Goal: Information Seeking & Learning: Check status

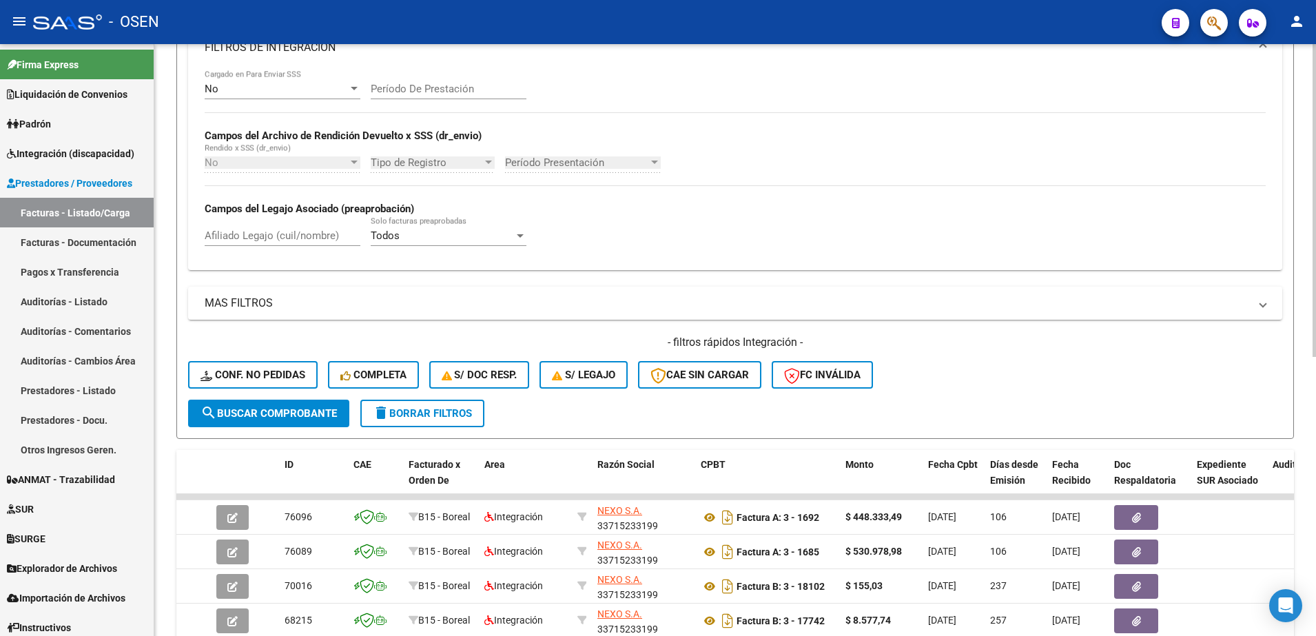
click at [471, 402] on button "delete Borrar Filtros" at bounding box center [422, 414] width 124 height 28
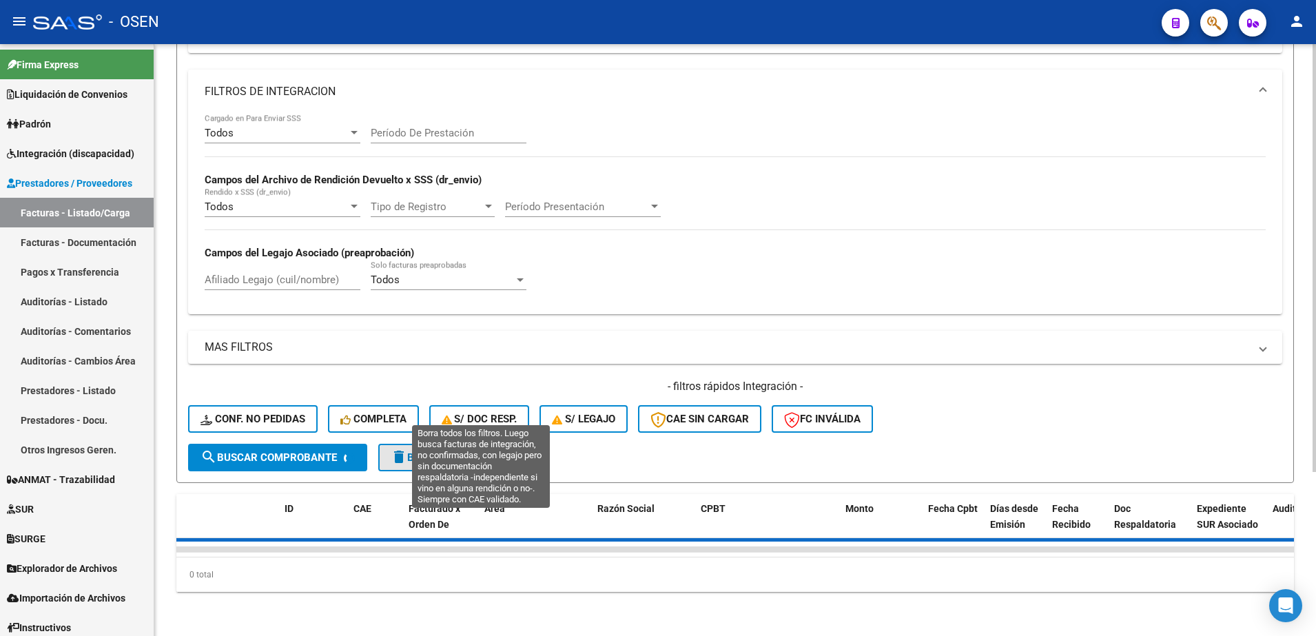
scroll to position [227, 0]
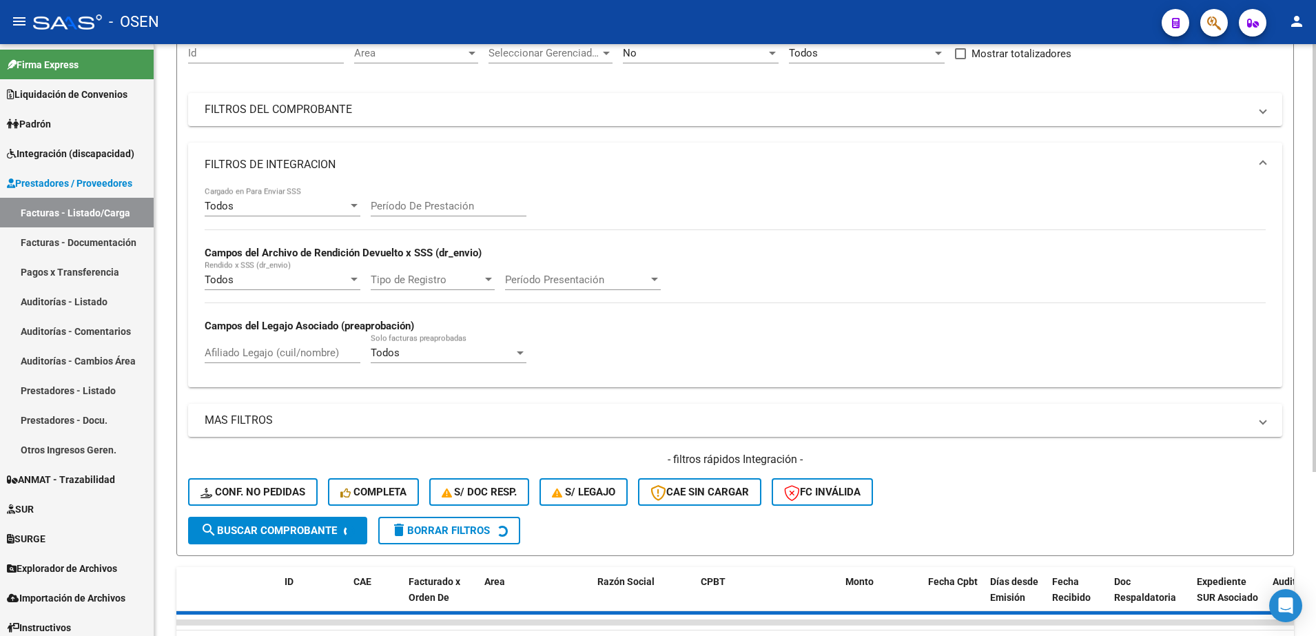
click at [353, 154] on mat-expansion-panel-header "FILTROS DE INTEGRACION" at bounding box center [735, 165] width 1094 height 44
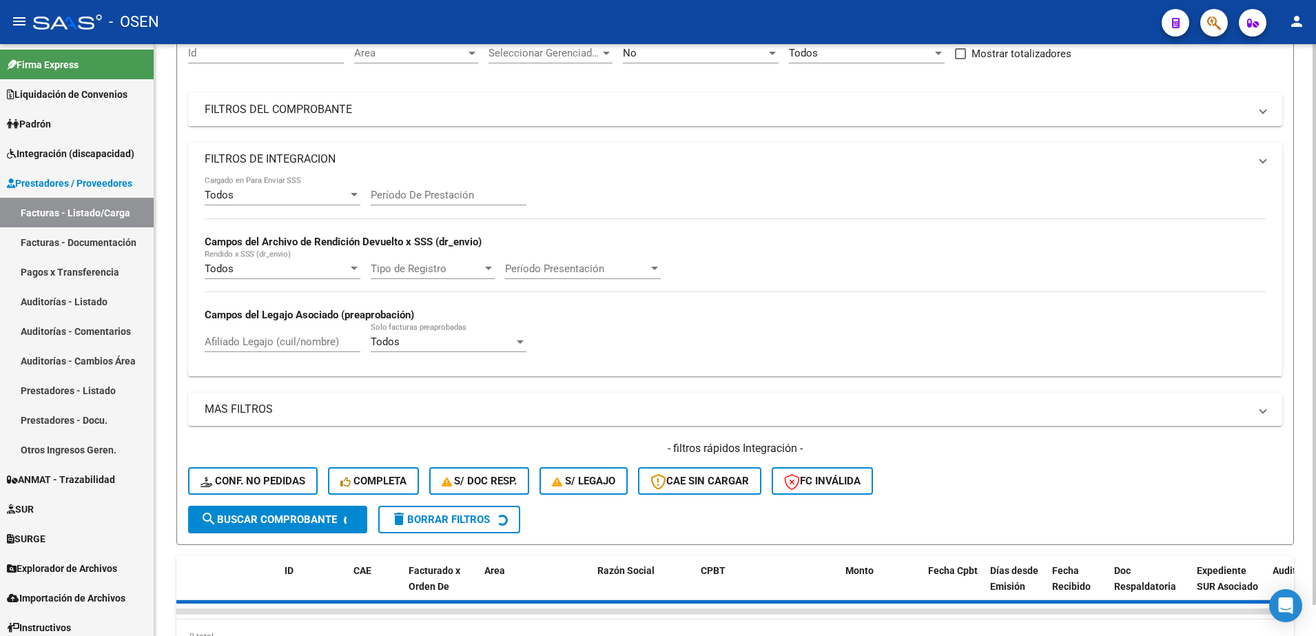
scroll to position [16, 0]
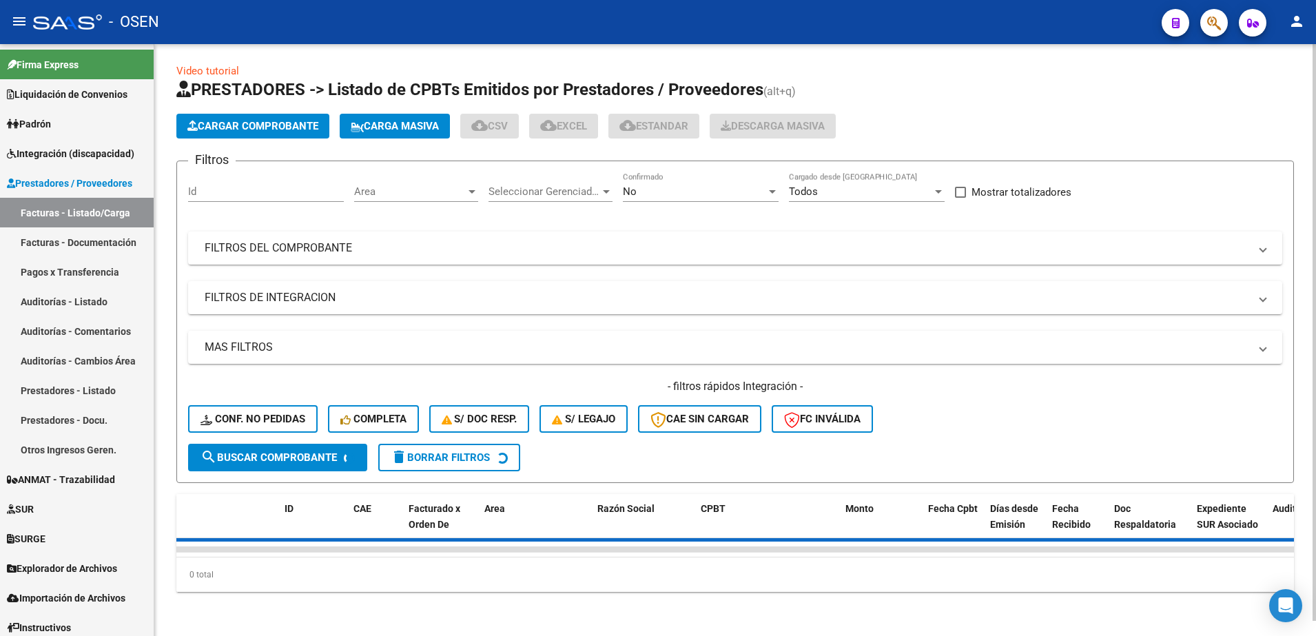
click at [691, 185] on div "No" at bounding box center [694, 191] width 143 height 12
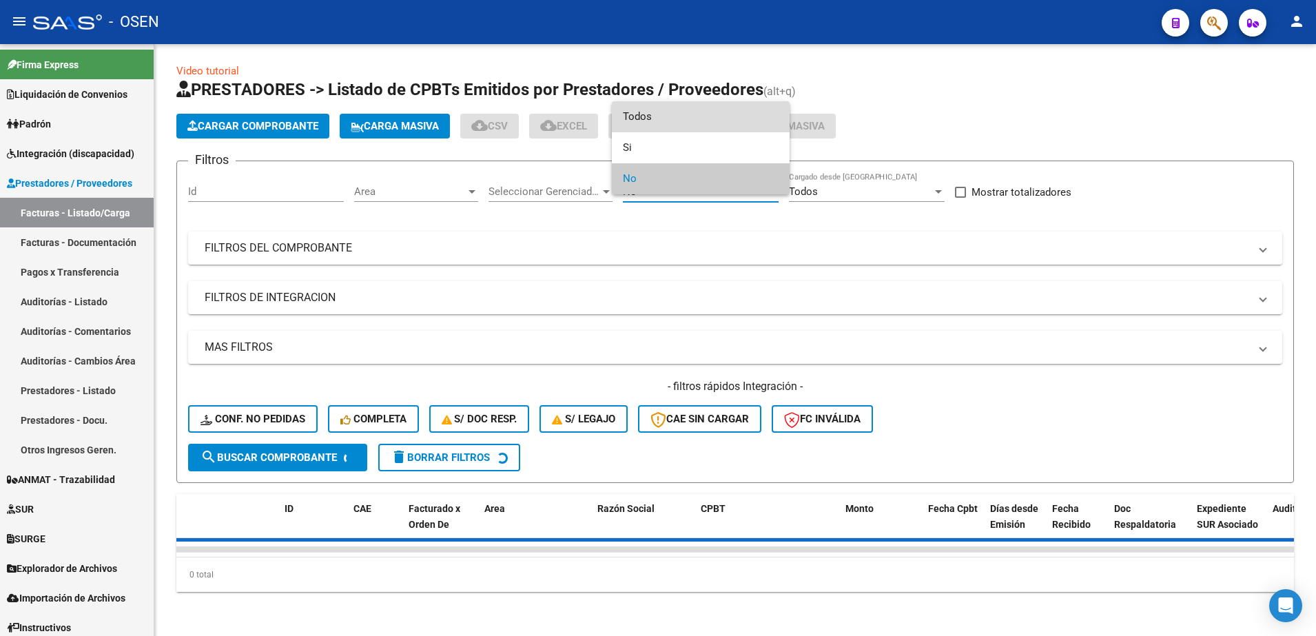
click at [680, 119] on span "Todos" at bounding box center [701, 116] width 156 height 31
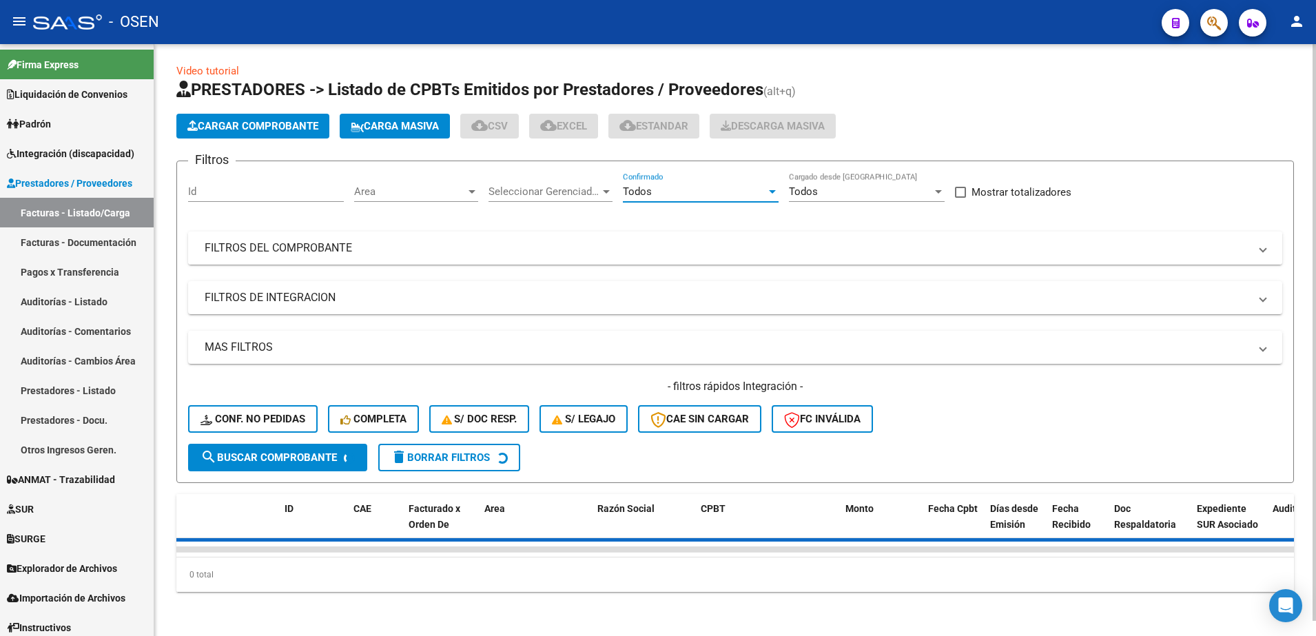
click at [575, 240] on mat-panel-title "FILTROS DEL COMPROBANTE" at bounding box center [727, 247] width 1045 height 15
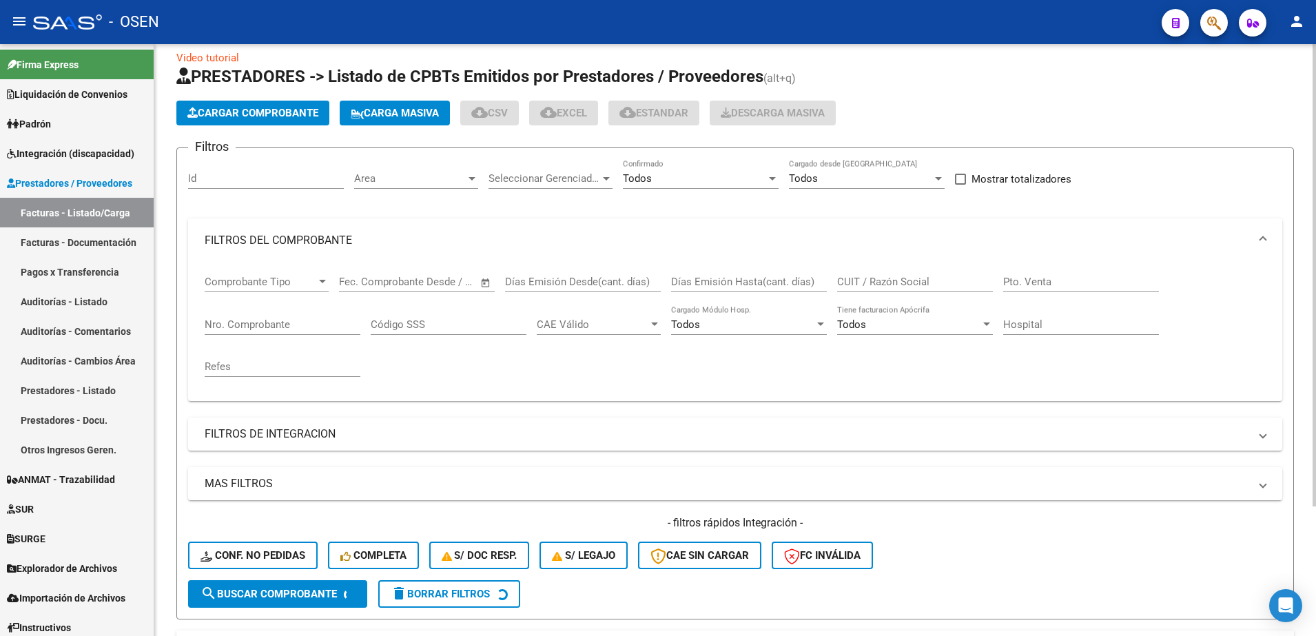
click at [872, 279] on input "CUIT / Razón Social" at bounding box center [915, 282] width 156 height 12
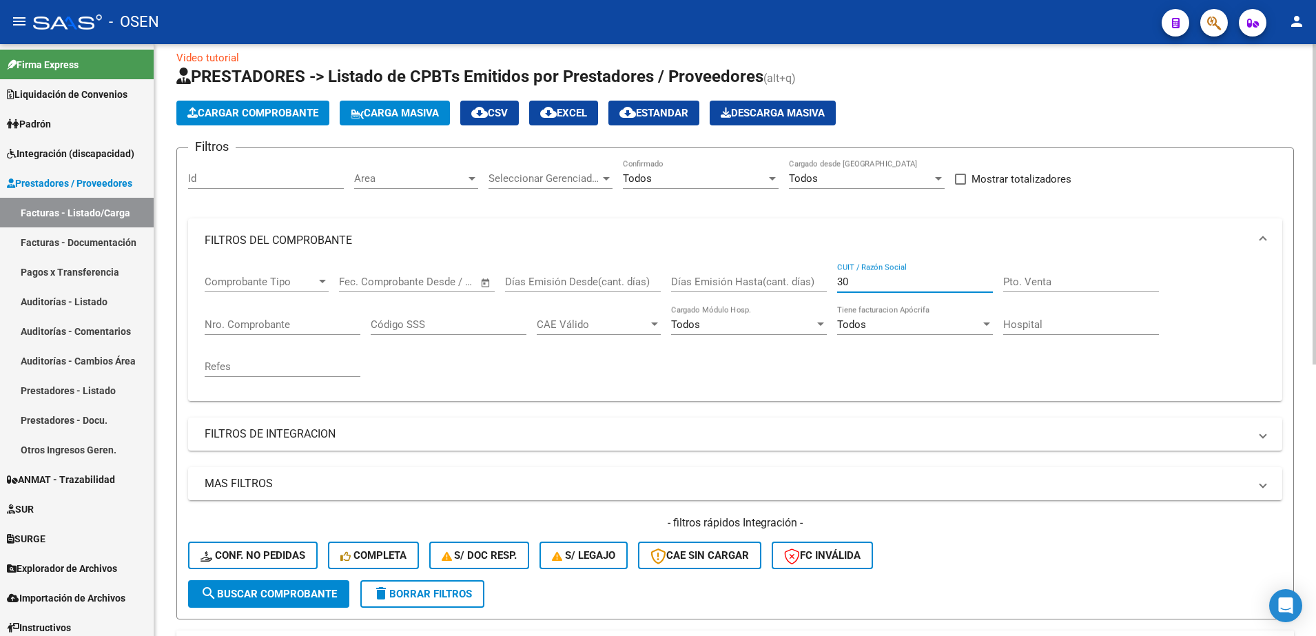
paste input "71615258"
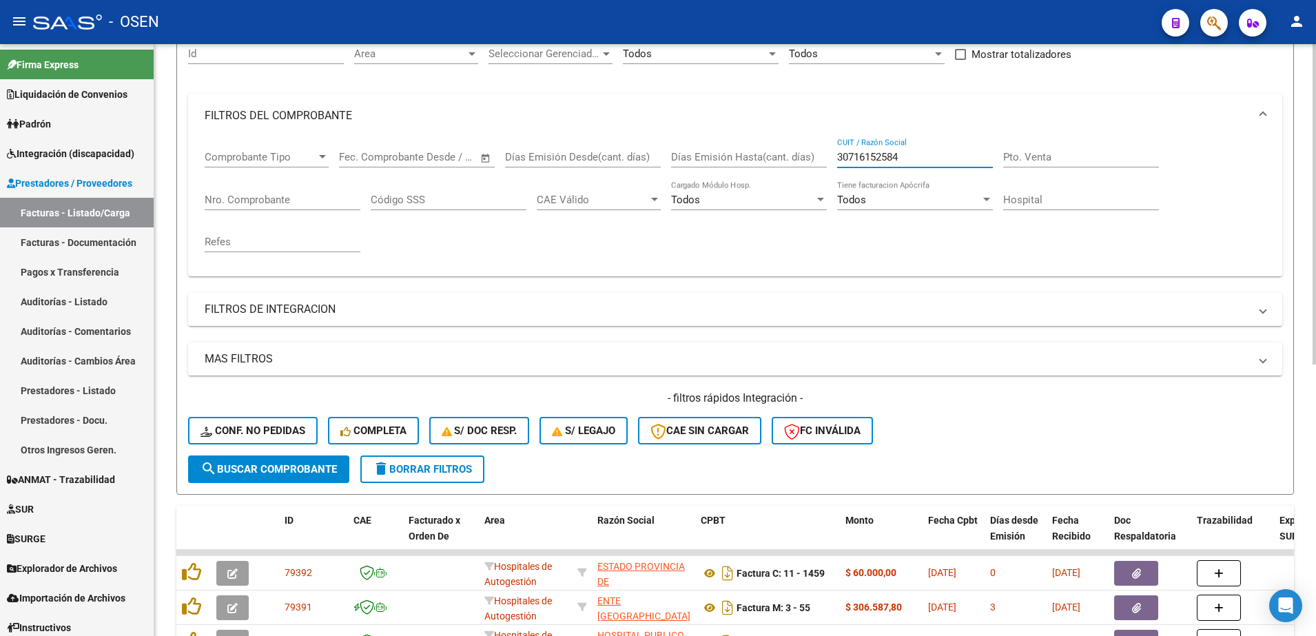
scroll to position [274, 0]
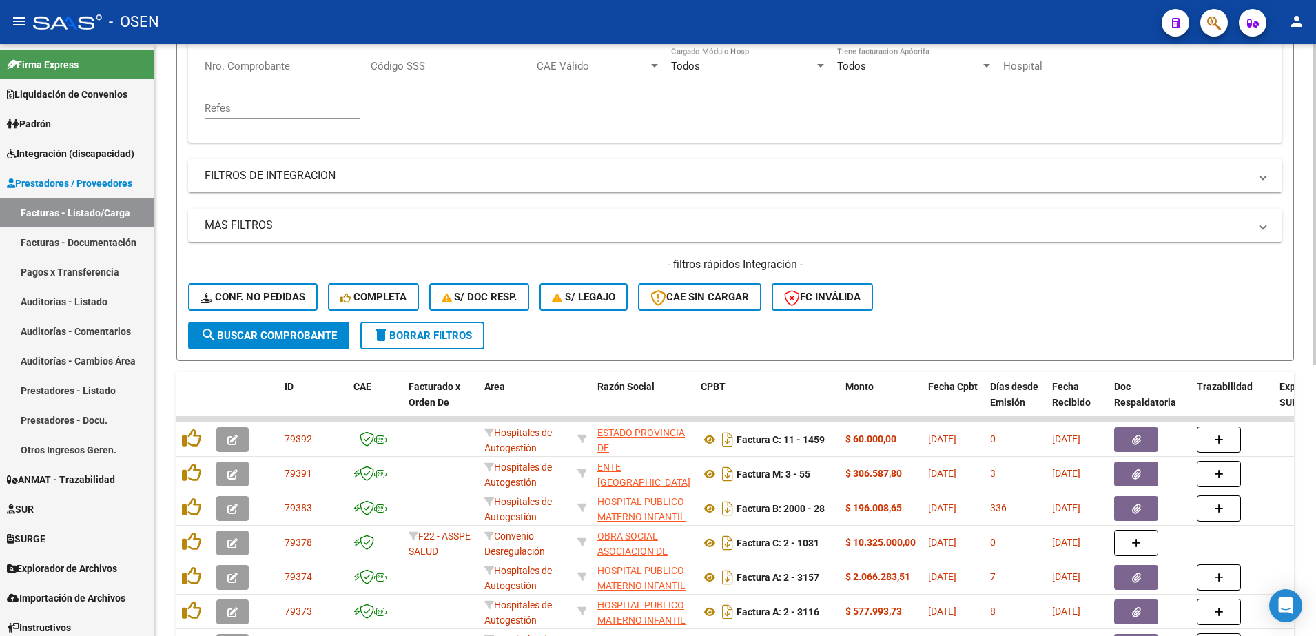
type input "30716152584"
click at [252, 334] on span "search Buscar Comprobante" at bounding box center [269, 335] width 136 height 12
click at [426, 351] on form "Filtros Id Area Area Seleccionar Gerenciador Seleccionar Gerenciador Todos Conf…" at bounding box center [735, 125] width 1118 height 472
click at [427, 336] on span "delete Borrar Filtros" at bounding box center [422, 335] width 99 height 12
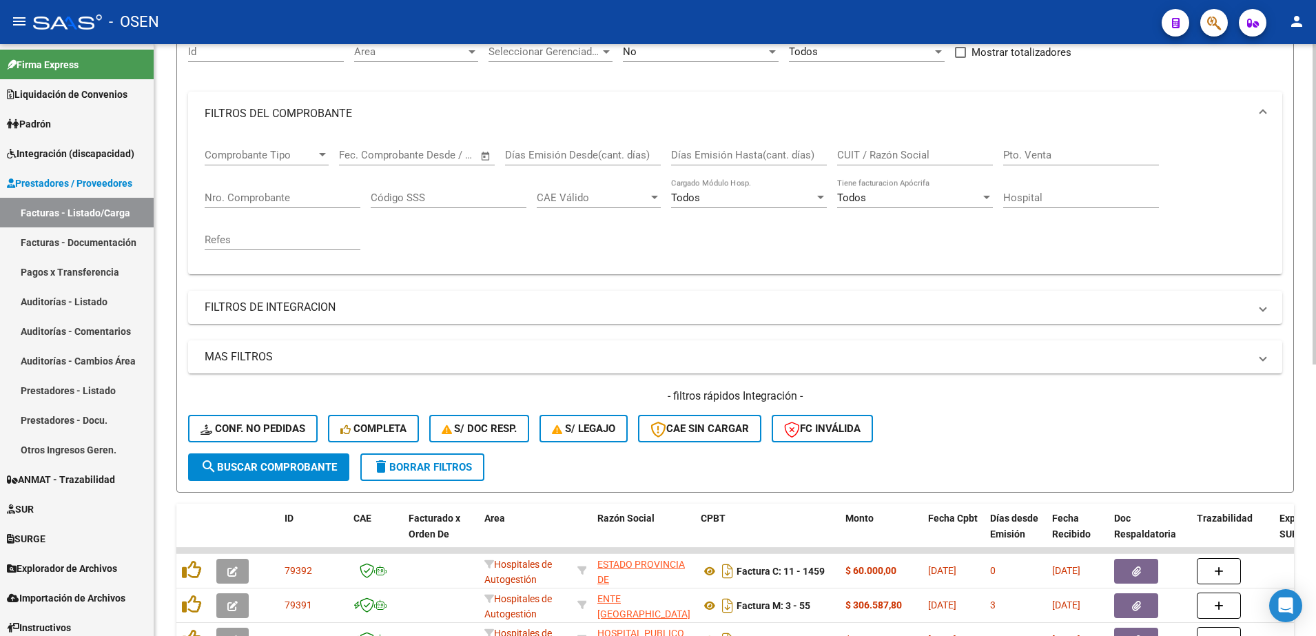
scroll to position [102, 0]
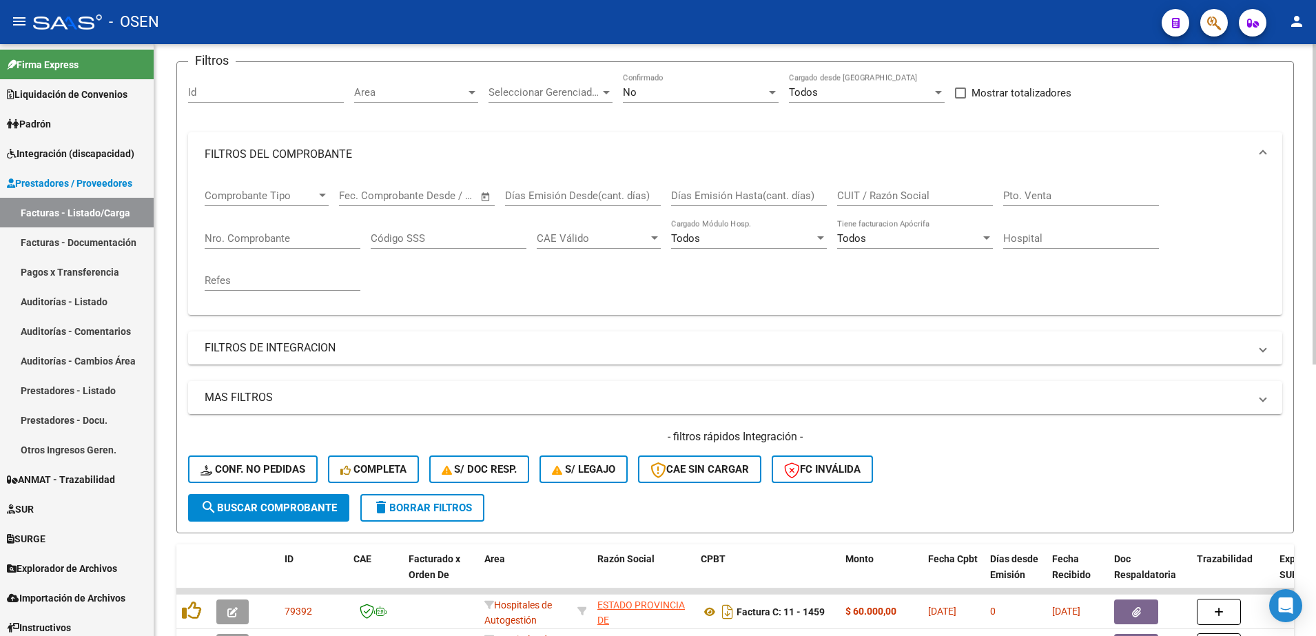
click at [664, 83] on div "No Confirmado" at bounding box center [701, 88] width 156 height 30
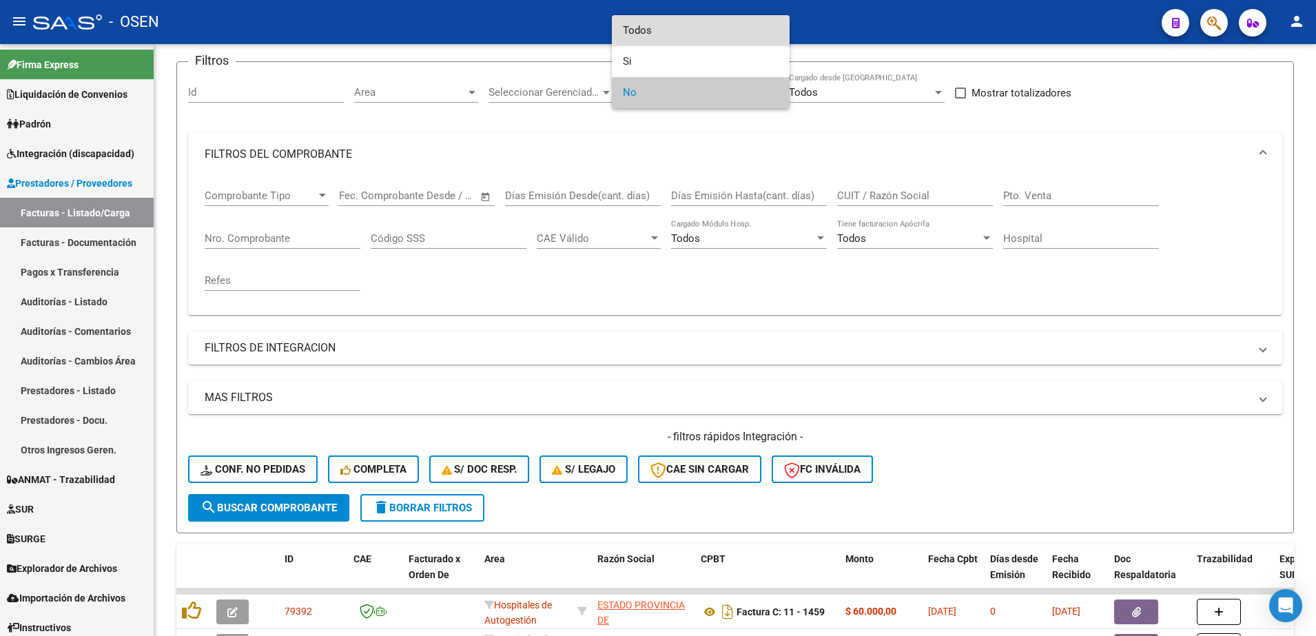
click at [676, 33] on span "Todos" at bounding box center [701, 30] width 156 height 31
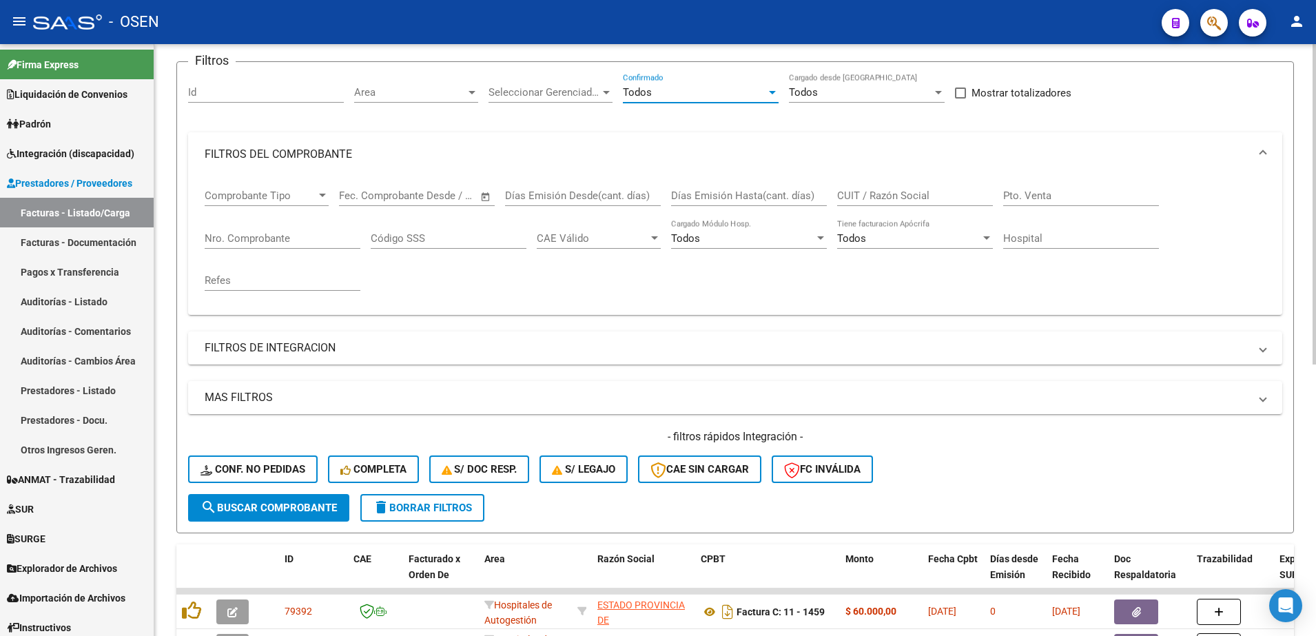
click at [415, 147] on mat-panel-title "FILTROS DEL COMPROBANTE" at bounding box center [727, 154] width 1045 height 15
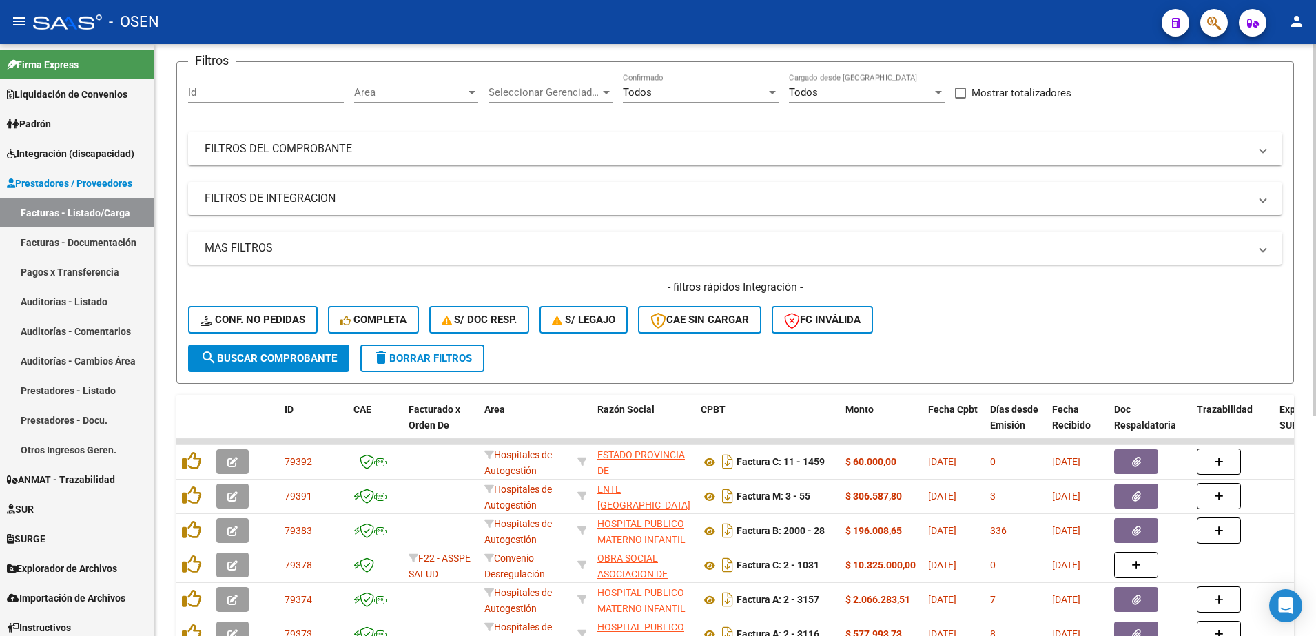
click at [415, 146] on mat-panel-title "FILTROS DEL COMPROBANTE" at bounding box center [727, 148] width 1045 height 15
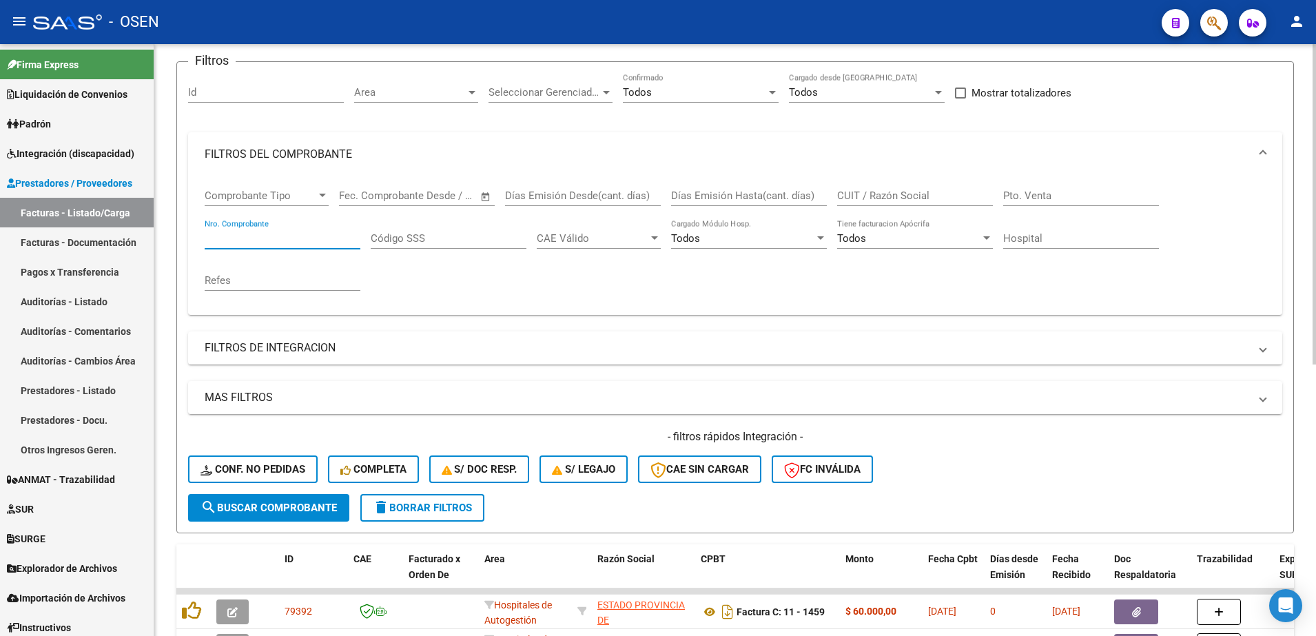
click at [236, 241] on input "Nro. Comprobante" at bounding box center [283, 238] width 156 height 12
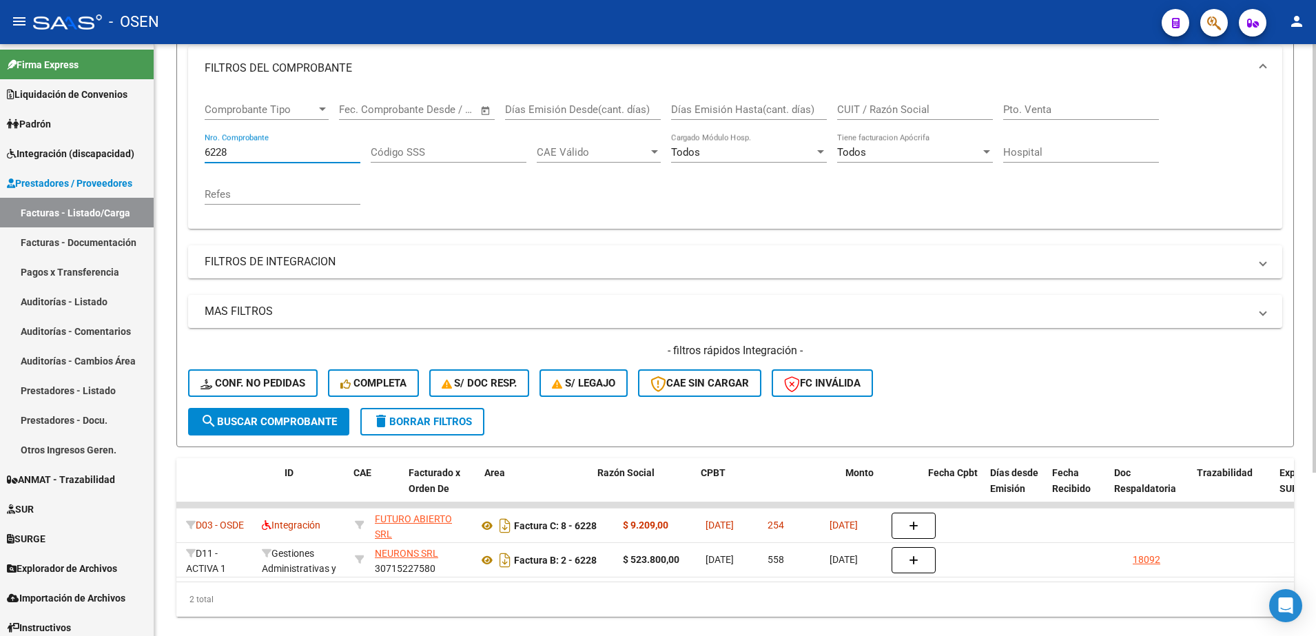
scroll to position [0, 0]
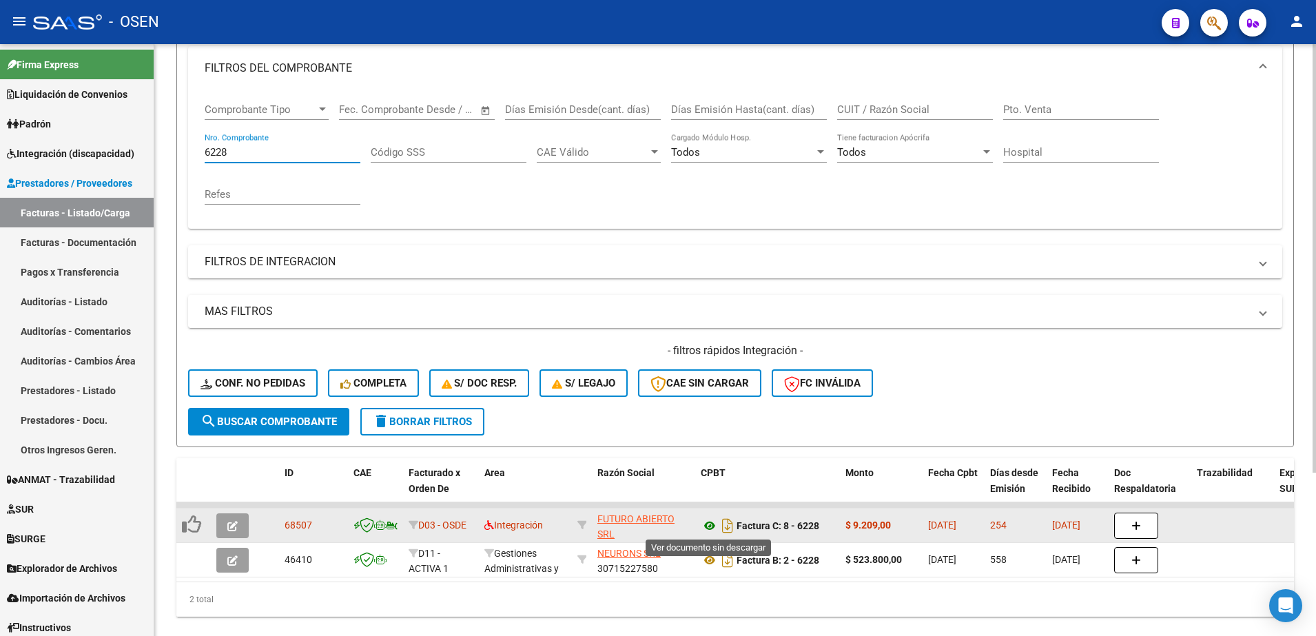
type input "6228"
click at [714, 531] on icon at bounding box center [710, 525] width 18 height 17
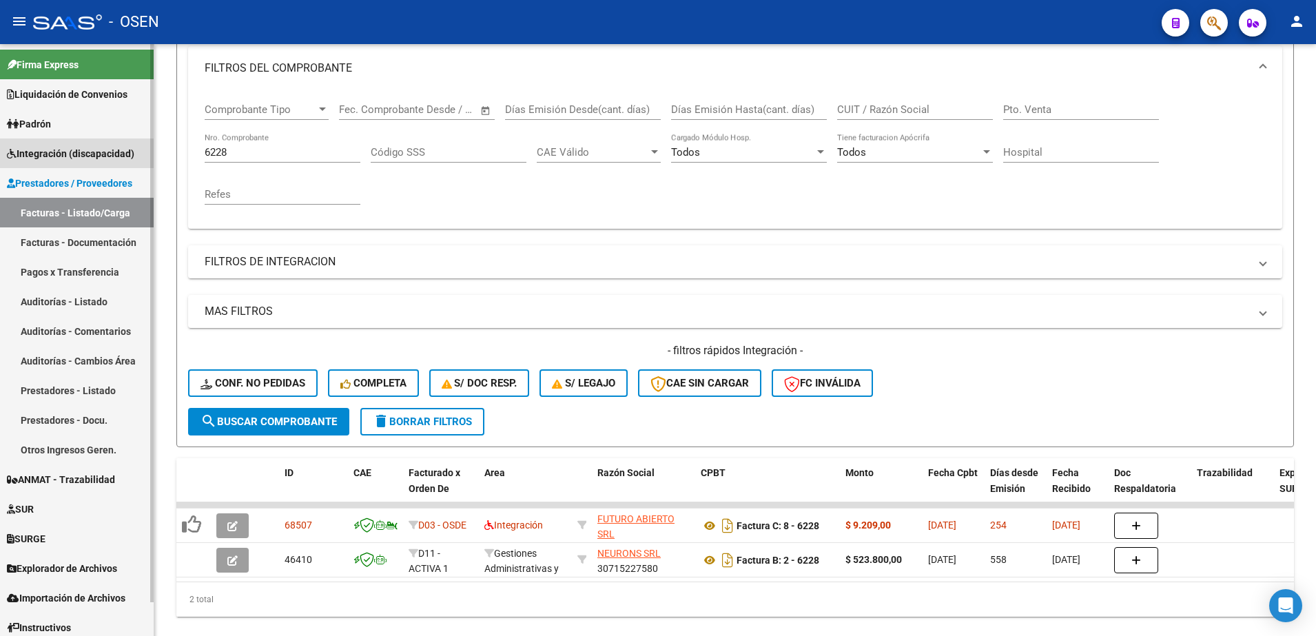
click at [72, 147] on span "Integración (discapacidad)" at bounding box center [70, 153] width 127 height 15
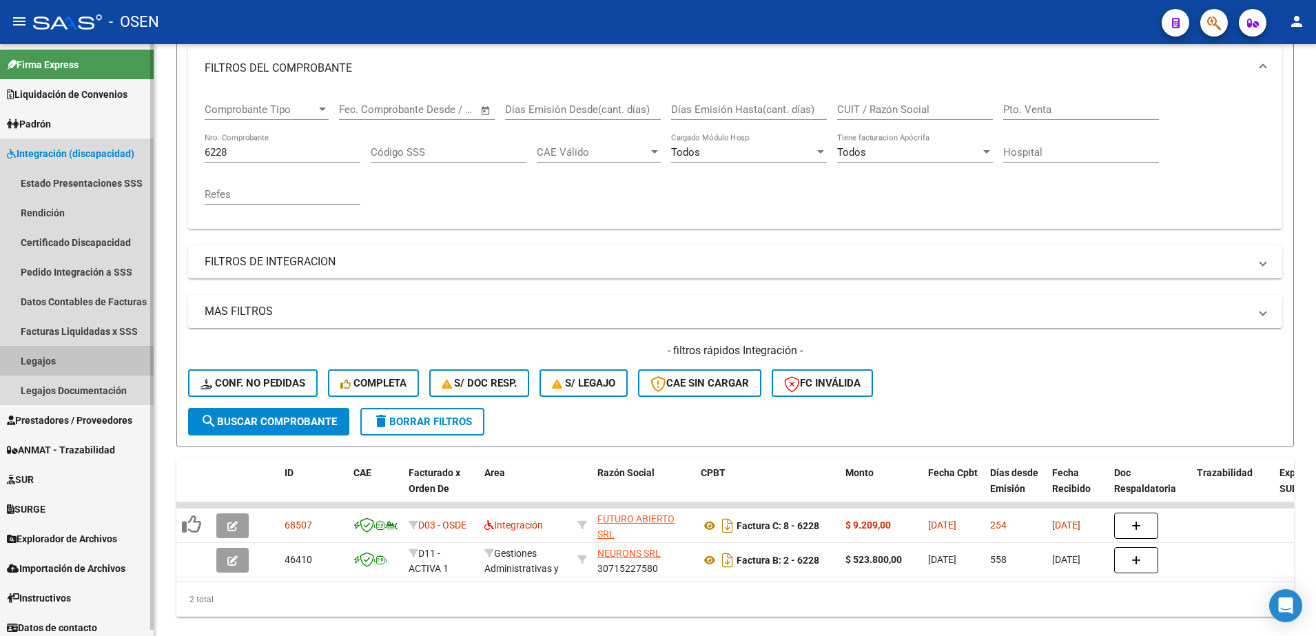
click at [59, 365] on link "Legajos" at bounding box center [77, 361] width 154 height 30
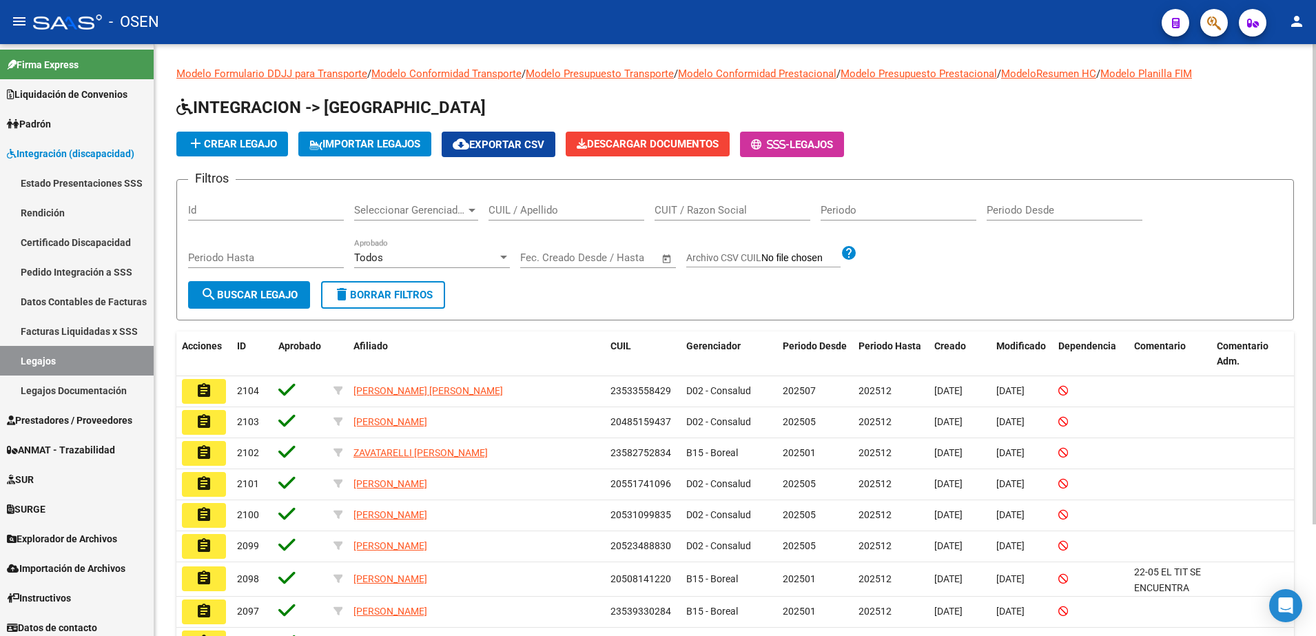
click at [544, 216] on div "CUIL / Apellido" at bounding box center [567, 206] width 156 height 30
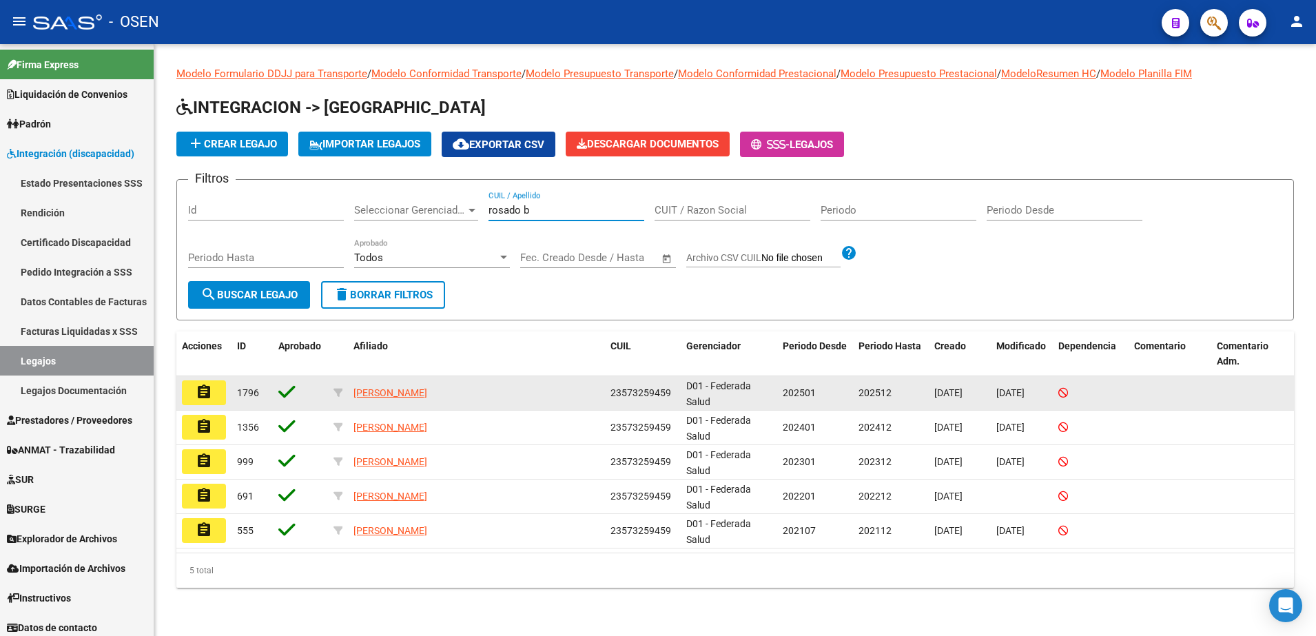
type input "rosado b"
click at [196, 387] on mat-icon "assignment" at bounding box center [204, 392] width 17 height 17
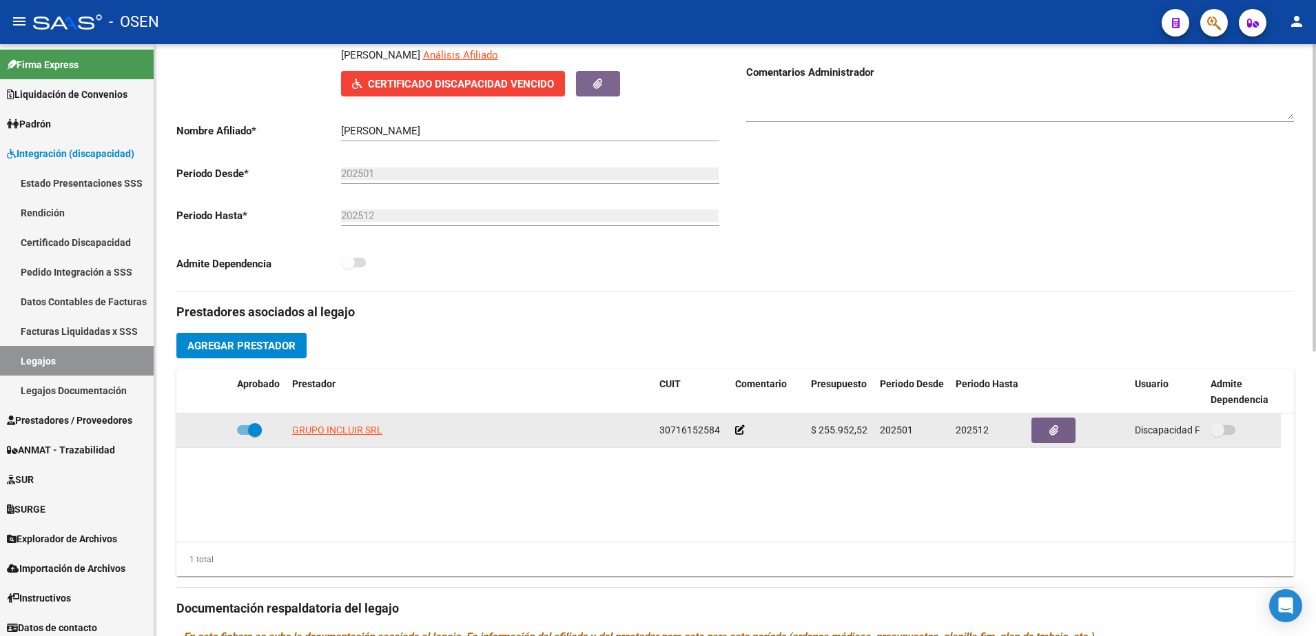
scroll to position [345, 0]
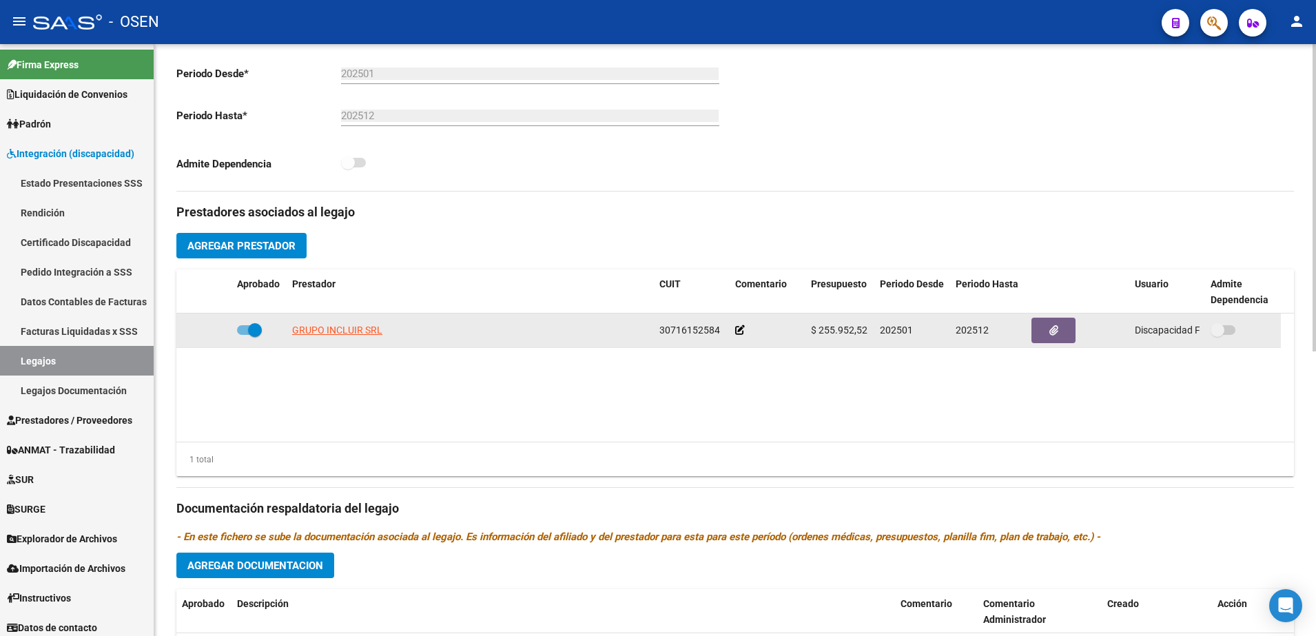
click at [680, 316] on datatable-body-cell "30716152584" at bounding box center [692, 331] width 76 height 34
click at [685, 329] on span "30716152584" at bounding box center [689, 330] width 61 height 11
copy span "30716152584"
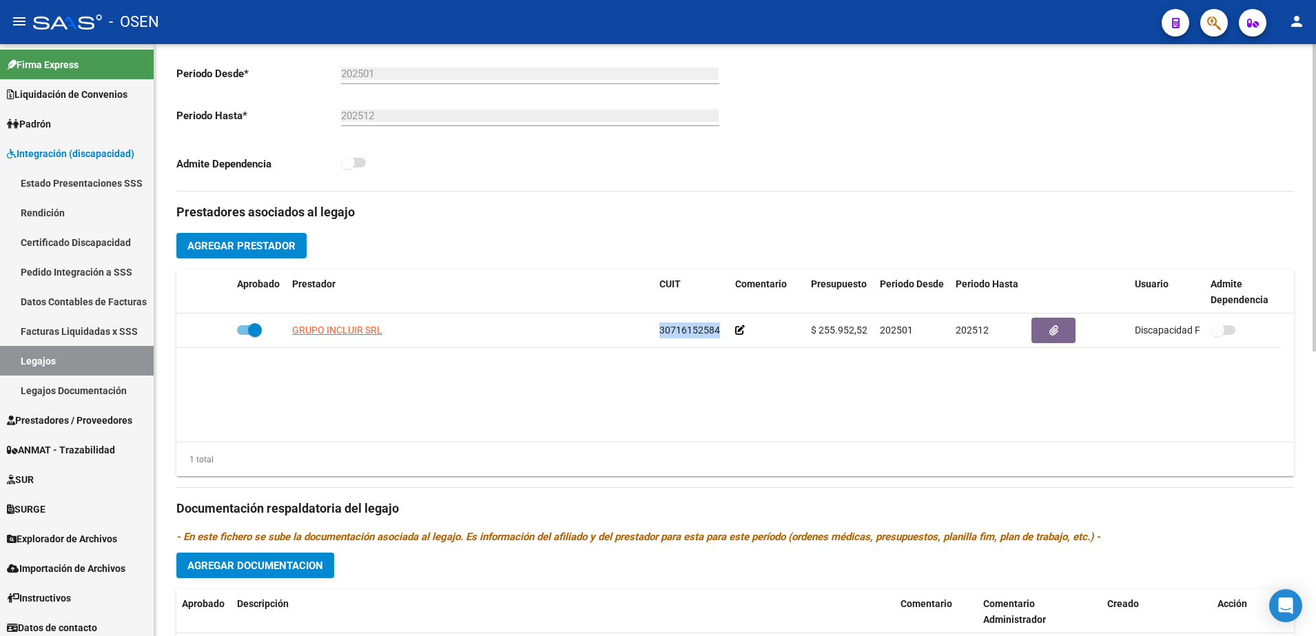
copy span "30716152584"
click at [74, 422] on span "Prestadores / Proveedores" at bounding box center [69, 420] width 125 height 15
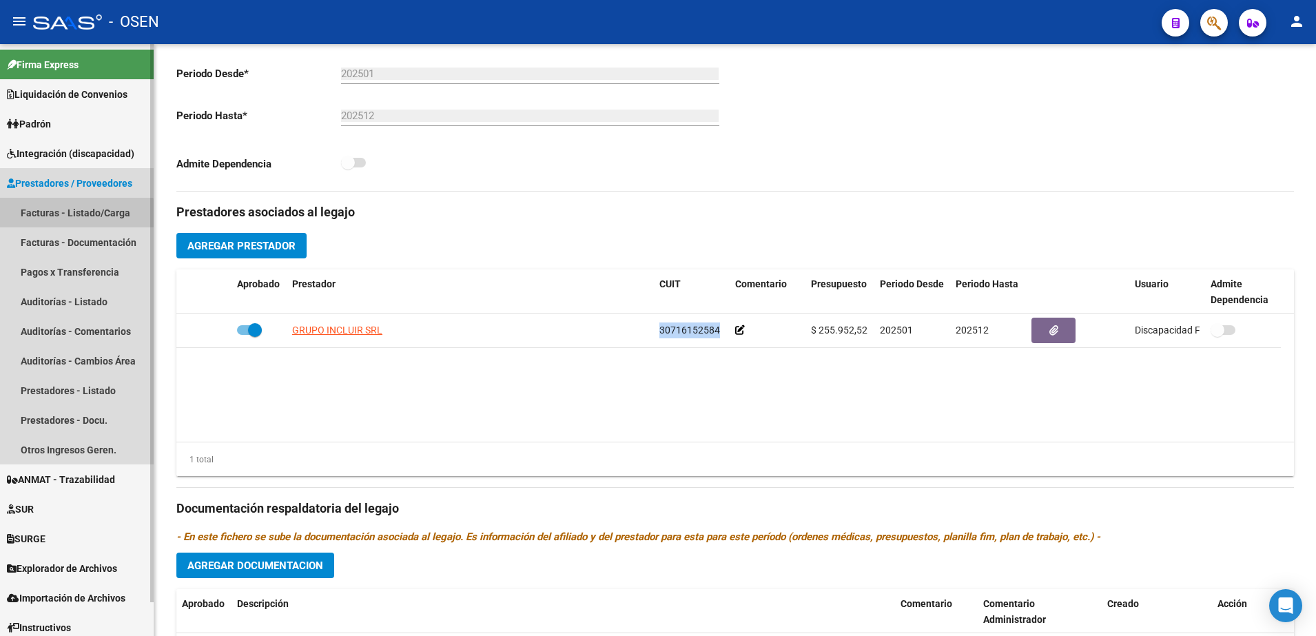
click at [65, 218] on link "Facturas - Listado/Carga" at bounding box center [77, 213] width 154 height 30
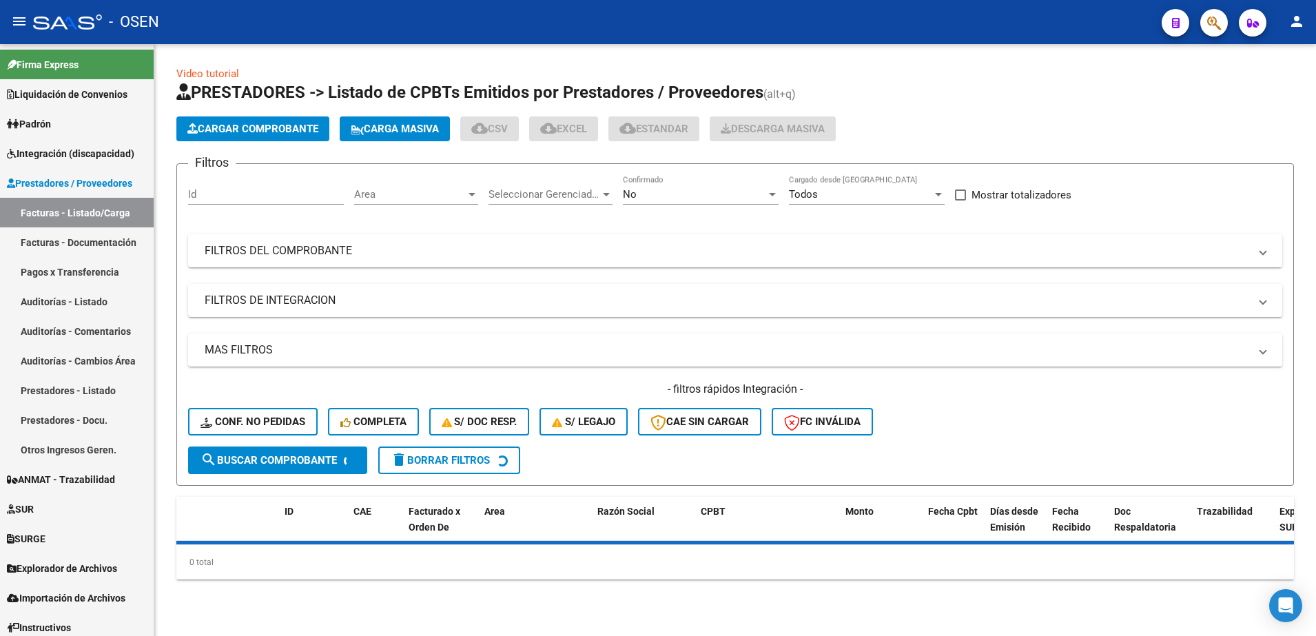
click at [659, 176] on div "No Confirmado" at bounding box center [701, 190] width 156 height 30
click at [653, 128] on span "Todos" at bounding box center [701, 132] width 156 height 31
click at [579, 256] on mat-panel-title "FILTROS DEL COMPROBANTE" at bounding box center [727, 250] width 1045 height 15
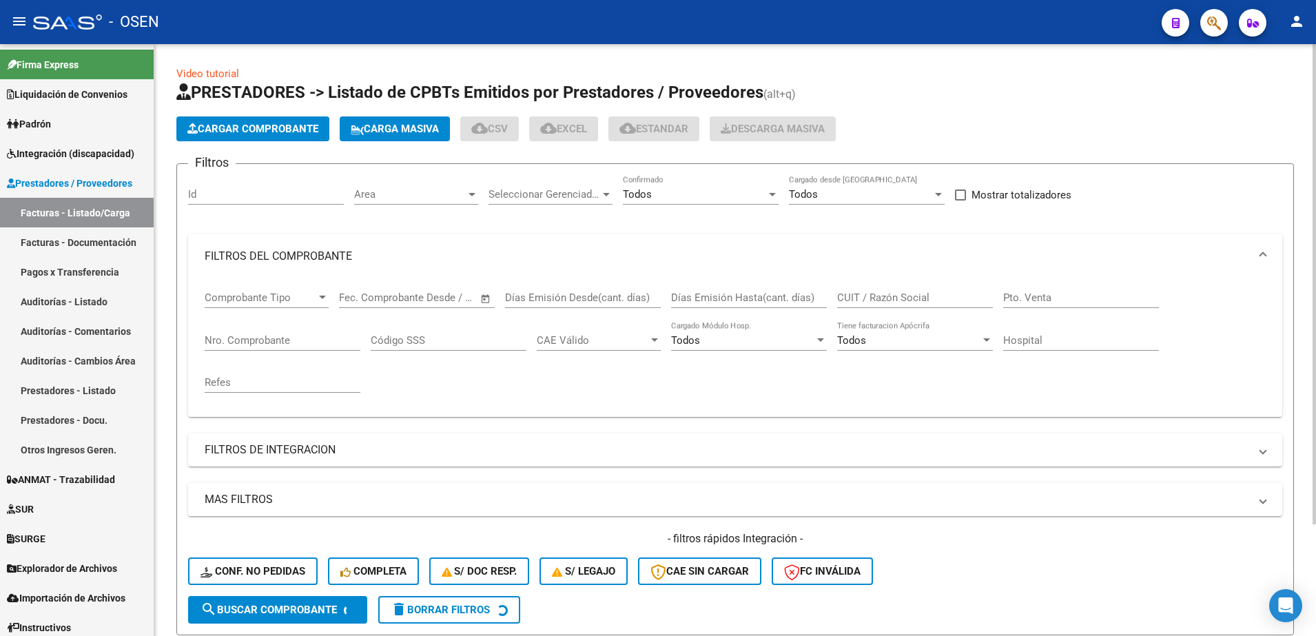
click at [895, 286] on div "CUIT / Razón Social" at bounding box center [915, 293] width 156 height 30
paste input "30716152584"
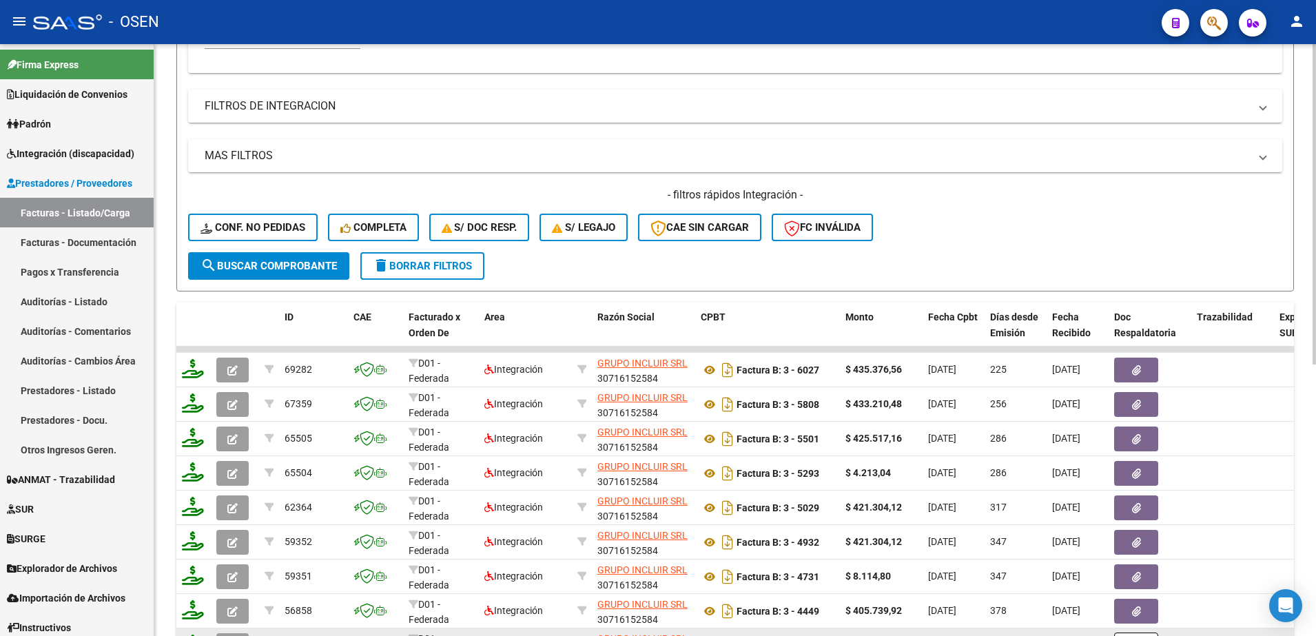
scroll to position [345, 0]
type input "30716152584"
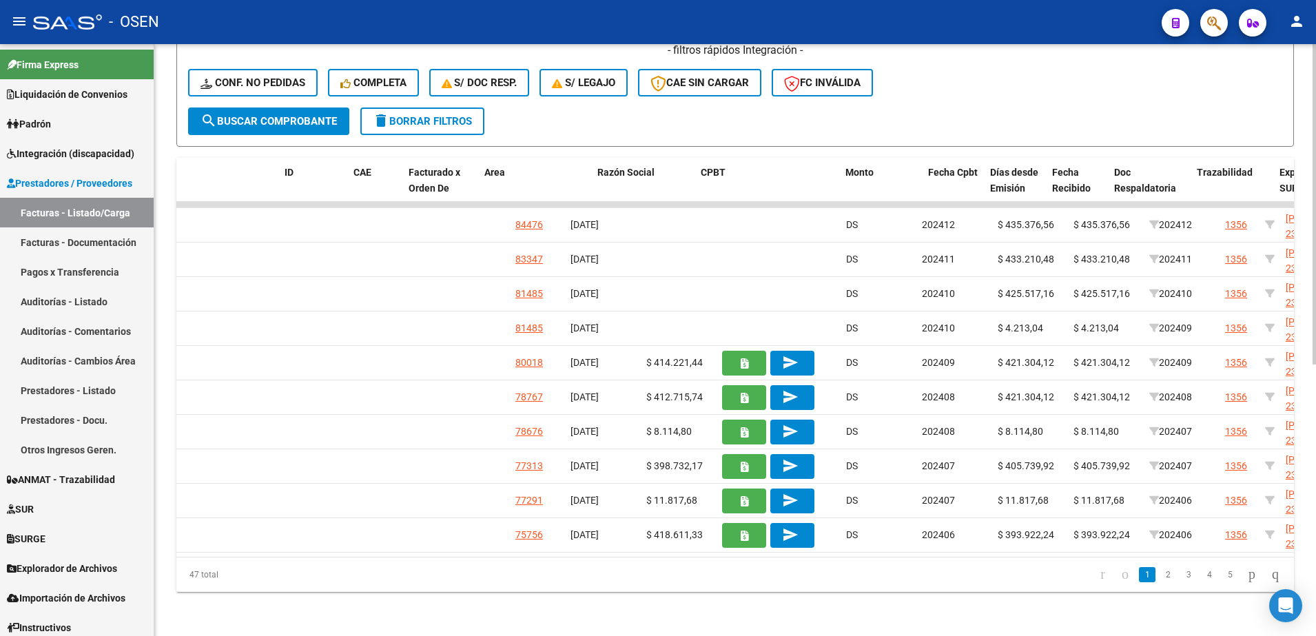
scroll to position [0, 0]
